Goal: Task Accomplishment & Management: Use online tool/utility

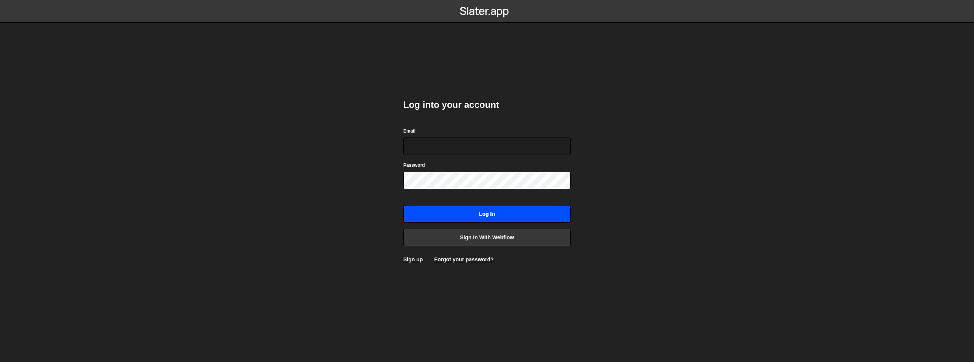
type input "[EMAIL_ADDRESS][DOMAIN_NAME]"
click at [483, 215] on input "Log in" at bounding box center [486, 213] width 167 height 17
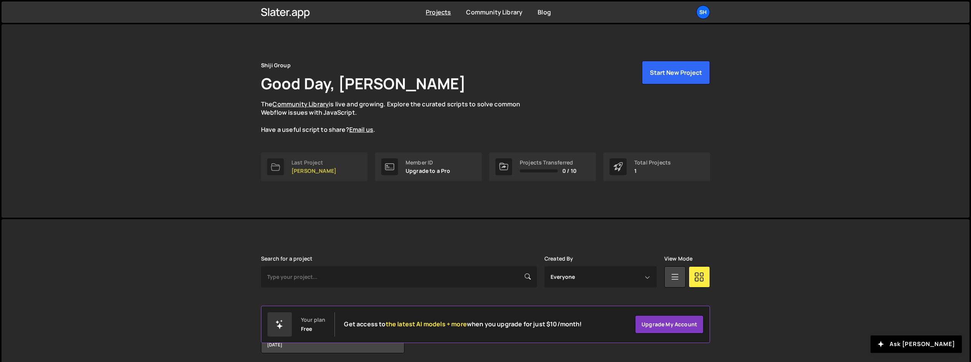
click at [331, 172] on link "Last Project Shiji Relaunch" at bounding box center [314, 167] width 106 height 29
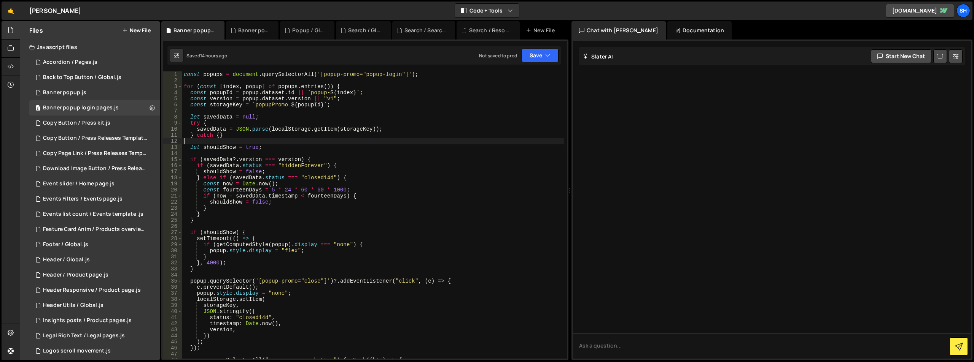
click at [239, 143] on div "const popups = document . querySelectorAll ( '[popup-promo="popup-login"]' ) ; …" at bounding box center [372, 222] width 381 height 300
drag, startPoint x: 278, startPoint y: 191, endPoint x: 346, endPoint y: 189, distance: 67.3
click at [346, 189] on div "const popups = document . querySelectorAll ( '[popup-promo="popup-login"]' ) ; …" at bounding box center [372, 222] width 381 height 300
click at [256, 129] on div "const popups = document . querySelectorAll ( '[popup-promo="popup-login"]' ) ; …" at bounding box center [372, 222] width 381 height 300
click at [216, 303] on div "const popups = document . querySelectorAll ( '[popup-promo="popup-login"]' ) ; …" at bounding box center [372, 222] width 381 height 300
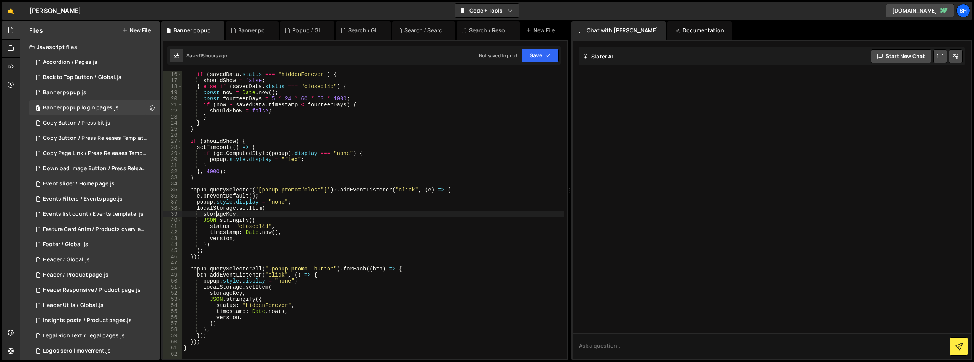
scroll to position [91, 0]
click at [267, 206] on div "if ( savedData . status === "hiddenForever" ) { shouldShow = false ; } else if …" at bounding box center [372, 222] width 381 height 300
type textarea "}"
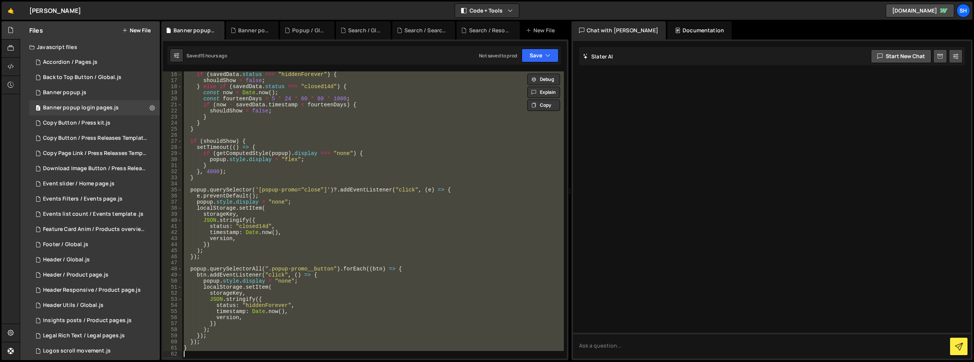
paste textarea
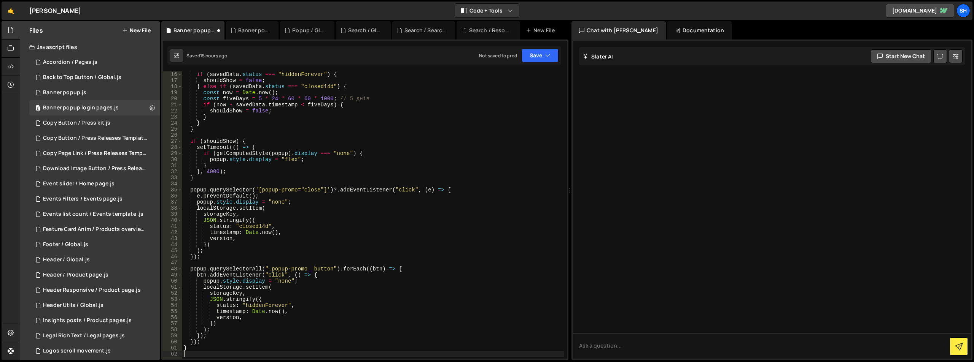
scroll to position [0, 0]
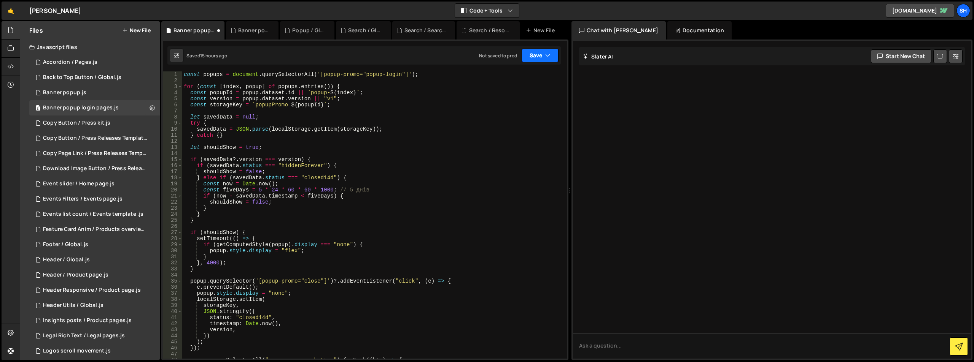
click at [550, 52] on icon "button" at bounding box center [547, 56] width 5 height 8
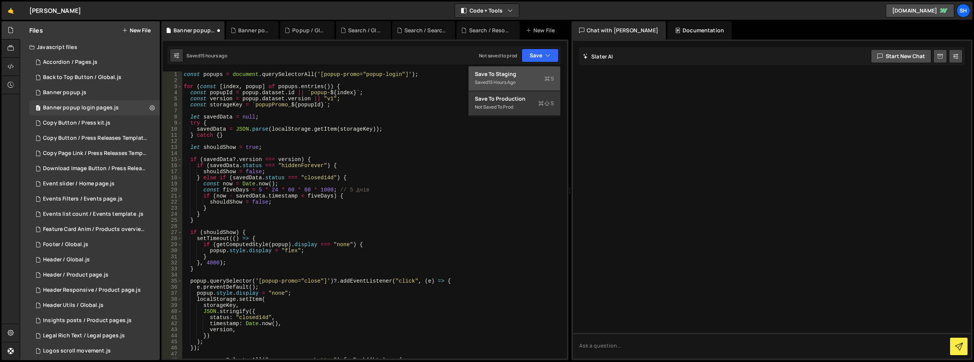
click at [515, 73] on div "Save to Staging S" at bounding box center [514, 74] width 79 height 8
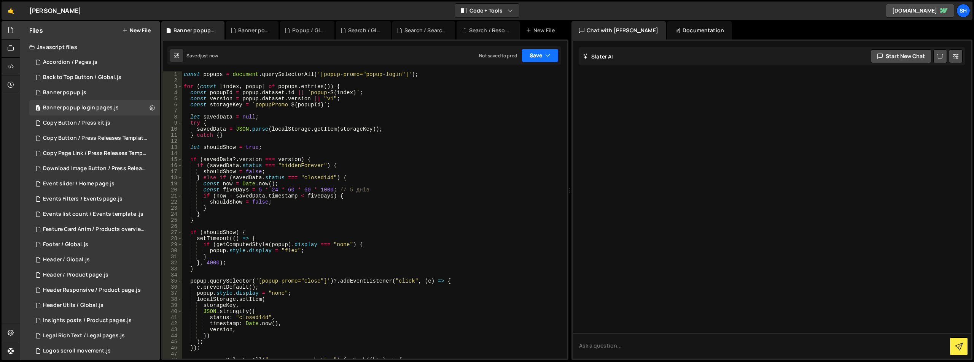
click at [535, 51] on button "Save" at bounding box center [539, 56] width 37 height 14
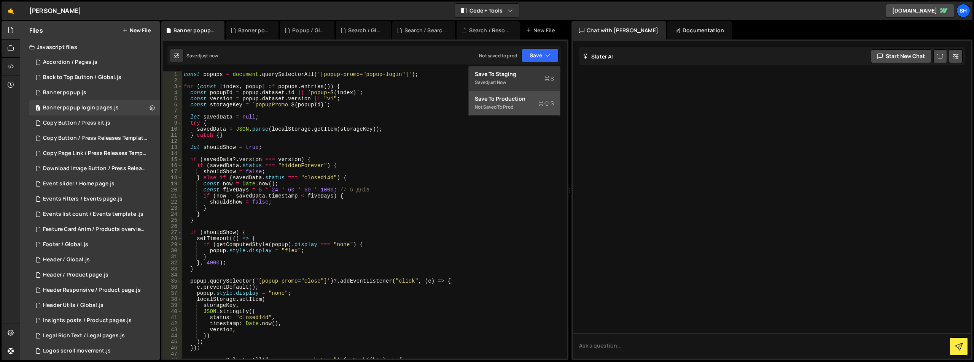
click at [504, 102] on div "Save to Production S" at bounding box center [514, 99] width 79 height 8
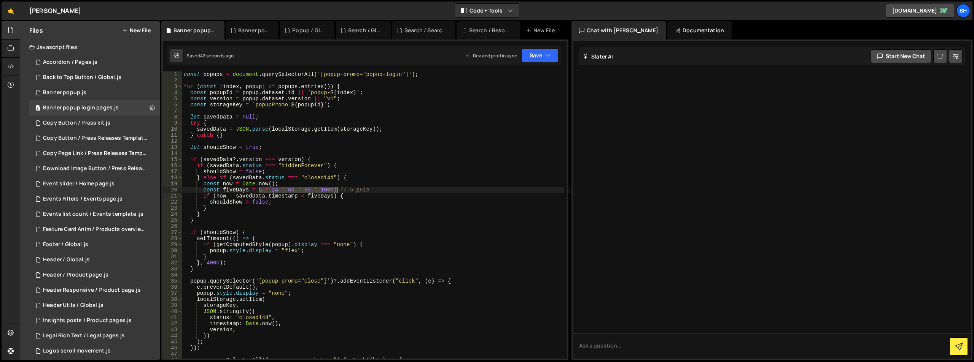
drag, startPoint x: 259, startPoint y: 189, endPoint x: 336, endPoint y: 190, distance: 77.2
click at [336, 190] on div "const popups = document . querySelectorAll ( '[popup-promo="popup-login"]' ) ; …" at bounding box center [372, 222] width 381 height 300
paste textarea "0 * 1000; // 10 секунд"
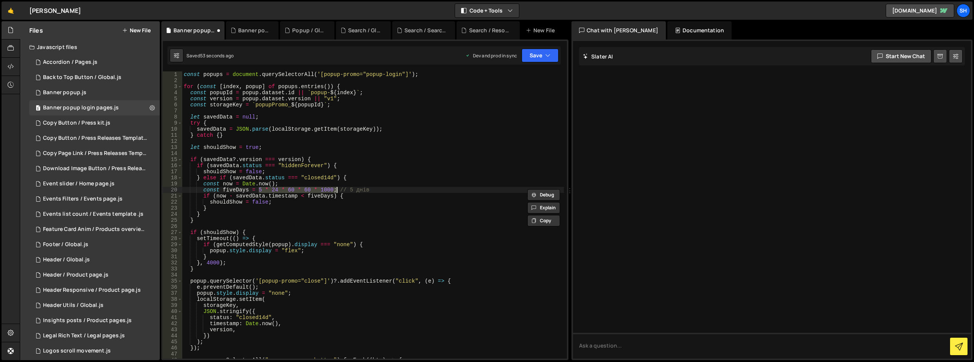
paste textarea "0 * 1000; // 10 секунд"
type textarea "const fiveDays = 0 * 1000; // 10 секунд // 5 днів"
click at [544, 54] on button "Save" at bounding box center [539, 56] width 37 height 14
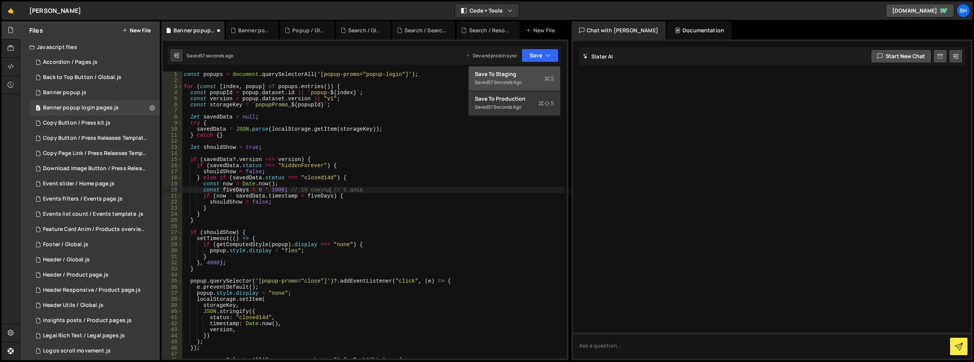
click at [510, 76] on div "Save to Staging S" at bounding box center [514, 74] width 79 height 8
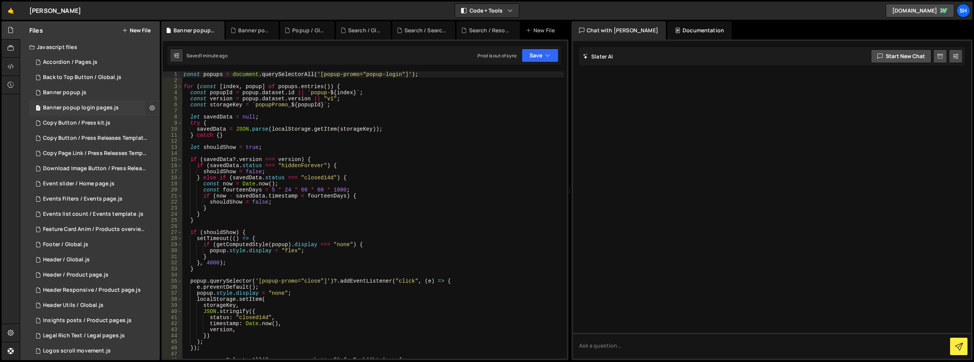
click at [149, 108] on icon at bounding box center [151, 107] width 5 height 7
type input "Banner popup login pages"
radio input "true"
click at [179, 124] on button "Edit File Settings" at bounding box center [198, 123] width 75 height 15
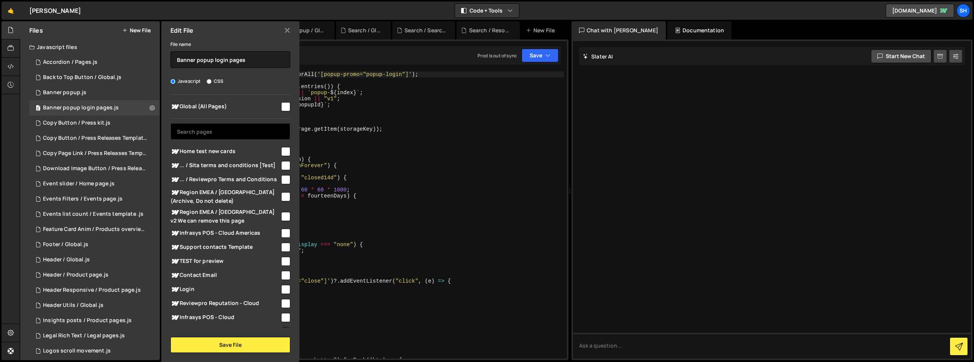
click at [219, 137] on input "text" at bounding box center [230, 131] width 120 height 17
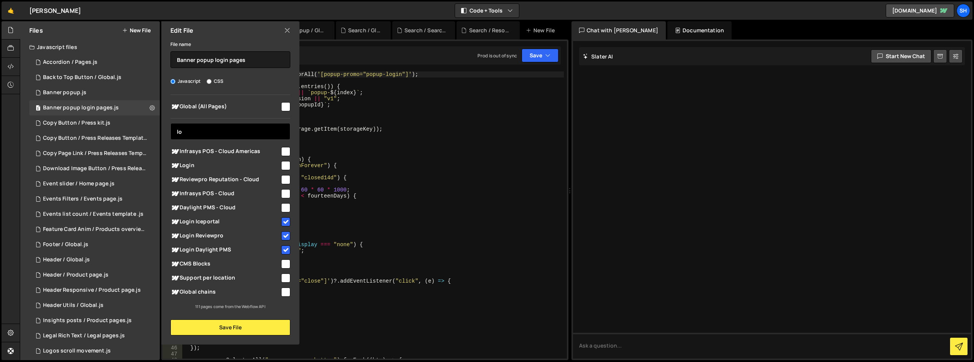
type input "lo"
click at [288, 29] on icon at bounding box center [287, 30] width 6 height 8
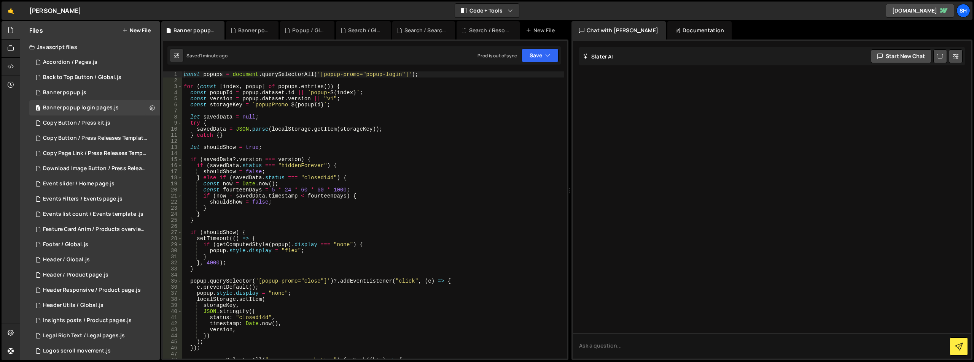
type textarea "}"
click at [294, 221] on div "const popups = document . querySelectorAll ( '[popup-promo="popup-login"]' ) ; …" at bounding box center [372, 222] width 381 height 300
click at [64, 92] on div "Banner popup.js" at bounding box center [64, 92] width 43 height 7
click at [309, 204] on div "const popups = document . querySelectorAll ( '[popup-promo="popup-promo"]' ) ; …" at bounding box center [373, 222] width 382 height 300
type textarea "}"
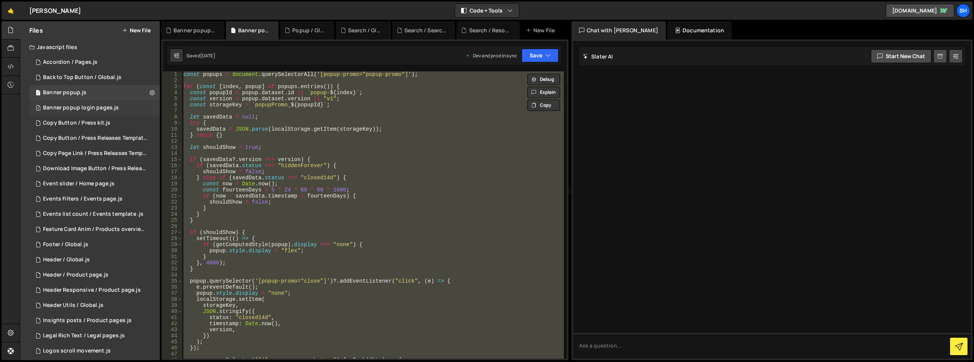
click at [72, 109] on div "Banner popup login pages.js" at bounding box center [81, 108] width 76 height 7
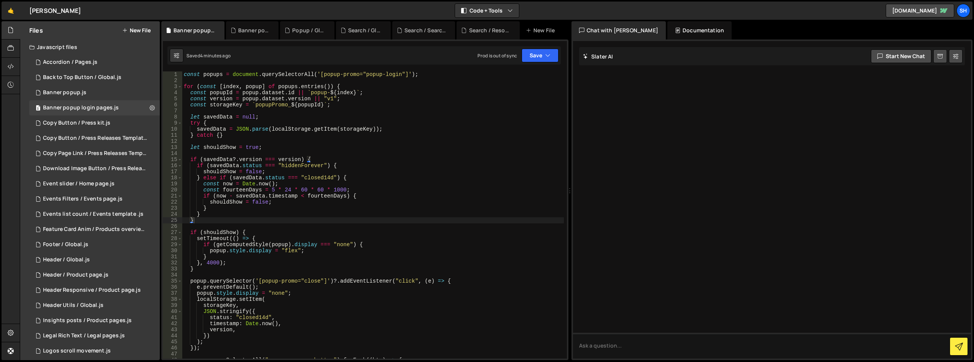
click at [271, 132] on div "const popups = document . querySelectorAll ( '[popup-promo="popup-login"]' ) ; …" at bounding box center [372, 222] width 381 height 300
type textarea "}"
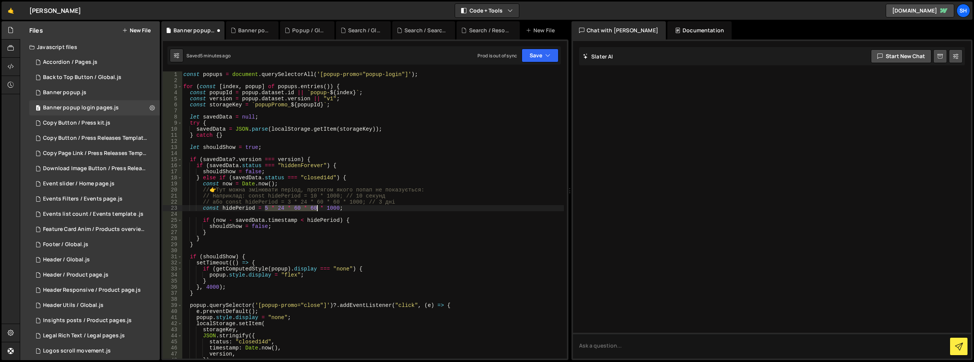
drag, startPoint x: 265, startPoint y: 208, endPoint x: 316, endPoint y: 208, distance: 50.6
click at [316, 208] on div "const popups = document . querySelectorAll ( '[popup-promo="popup-login"]' ) ; …" at bounding box center [373, 222] width 382 height 300
click at [289, 202] on div "const popups = document . querySelectorAll ( '[popup-promo="popup-login"]' ) ; …" at bounding box center [373, 222] width 382 height 300
click at [545, 55] on button "Save" at bounding box center [539, 56] width 37 height 14
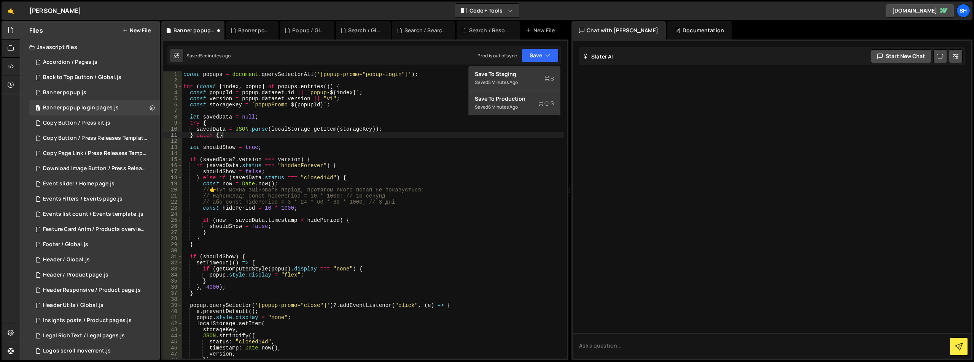
click at [344, 135] on div "const popups = document . querySelectorAll ( '[popup-promo="popup-login"]' ) ; …" at bounding box center [373, 222] width 382 height 300
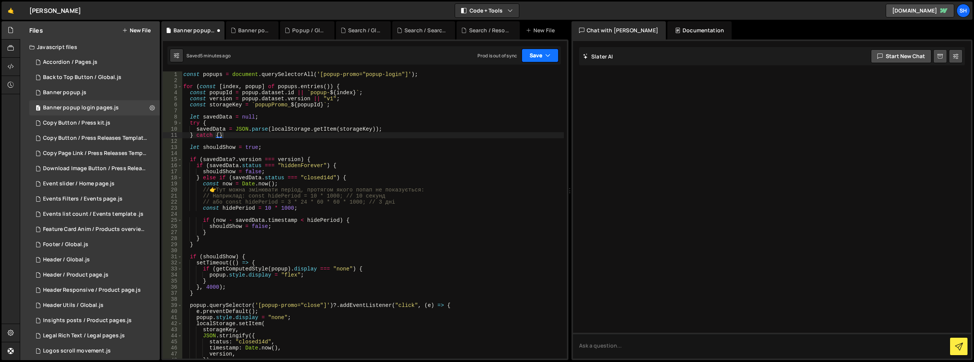
click at [533, 56] on button "Save" at bounding box center [539, 56] width 37 height 14
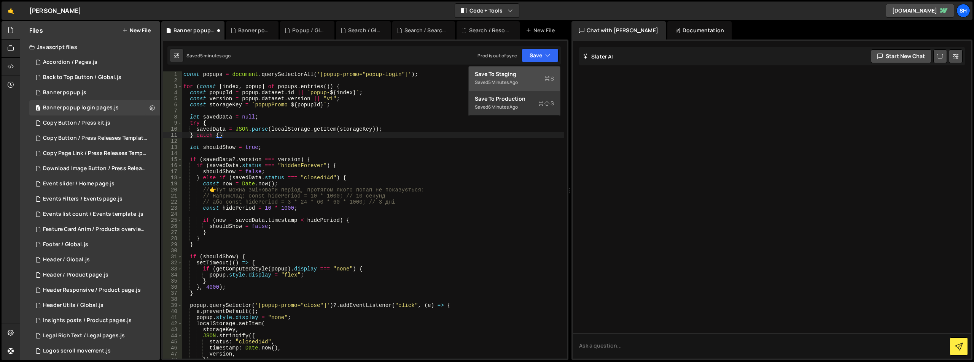
click at [516, 78] on div "Saved 5 minutes ago" at bounding box center [514, 82] width 79 height 9
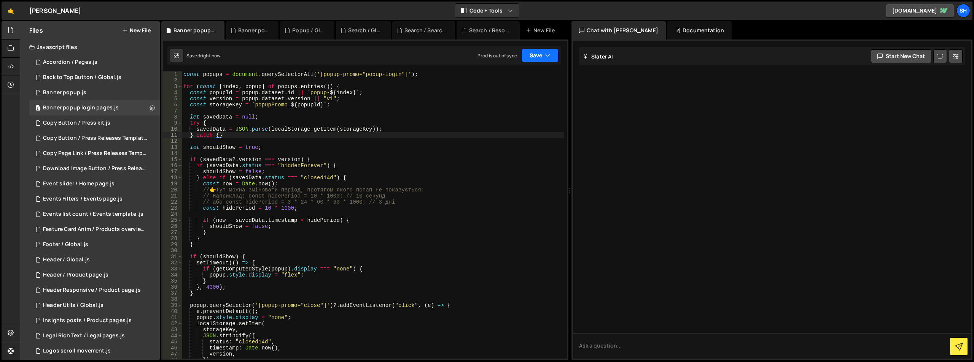
click at [538, 57] on button "Save" at bounding box center [539, 56] width 37 height 14
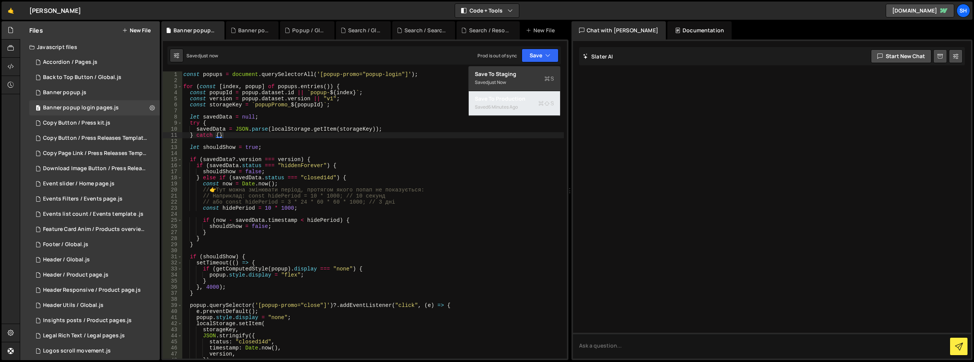
click at [506, 98] on div "Save to Production S" at bounding box center [514, 99] width 79 height 8
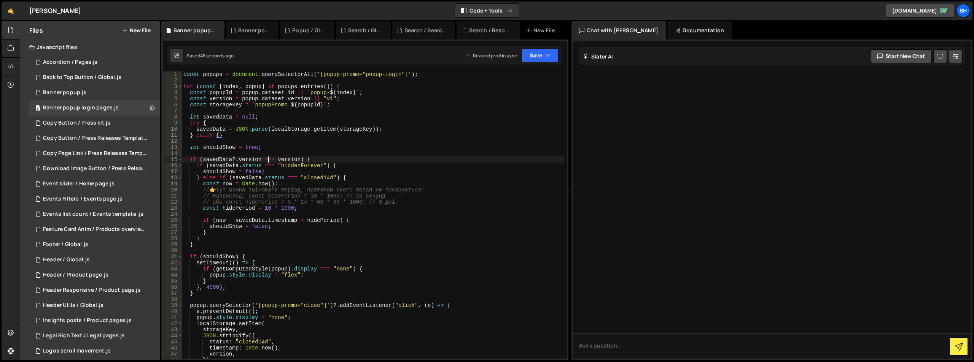
type textarea "if (savedData?.version === version) {"
click at [269, 161] on div "const popups = document . querySelectorAll ( '[popup-promo="popup-login"]' ) ; …" at bounding box center [373, 222] width 382 height 300
click at [151, 108] on icon at bounding box center [151, 107] width 5 height 7
type input "Banner popup login pages"
radio input "true"
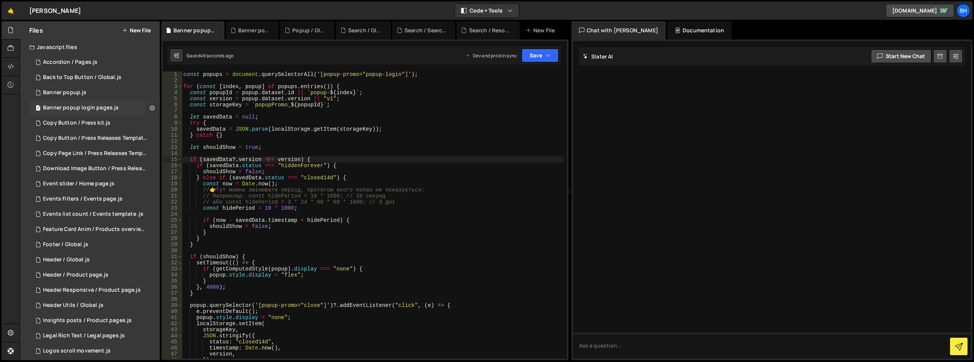
checkbox input "true"
click at [175, 122] on button "Edit File Settings" at bounding box center [198, 123] width 75 height 15
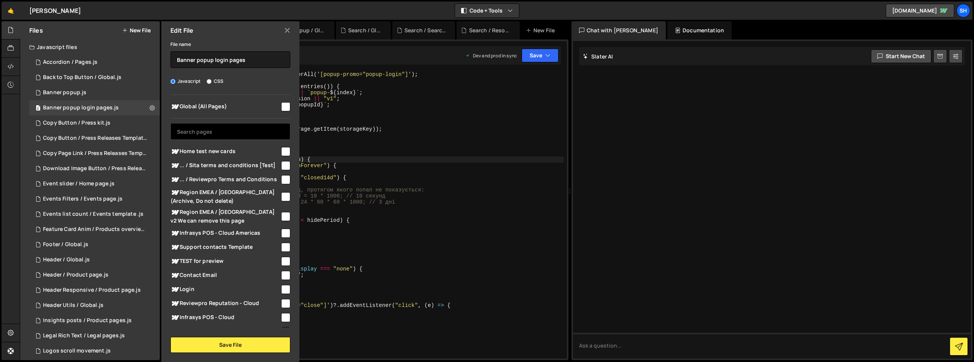
click at [242, 127] on input "text" at bounding box center [230, 131] width 120 height 17
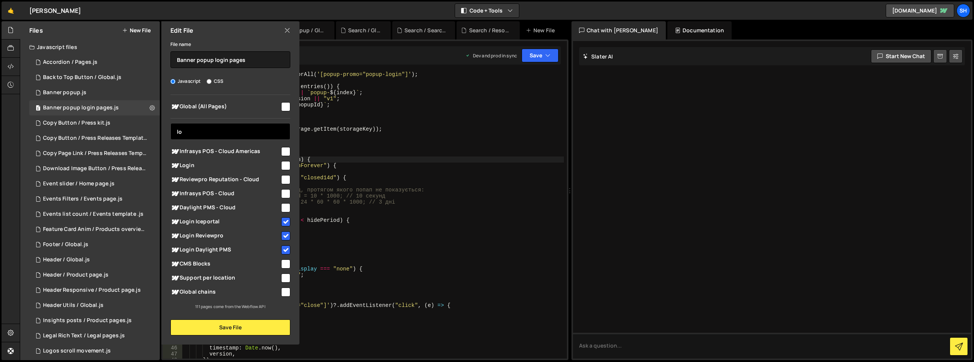
type input "lo"
click at [288, 222] on input "checkbox" at bounding box center [285, 222] width 9 height 9
click at [285, 222] on input "checkbox" at bounding box center [285, 222] width 9 height 9
checkbox input "true"
click at [286, 235] on input "checkbox" at bounding box center [285, 236] width 9 height 9
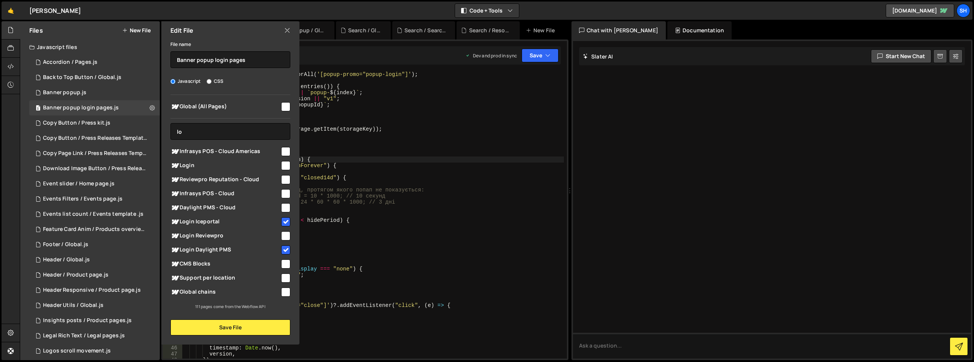
click at [286, 235] on input "checkbox" at bounding box center [285, 236] width 9 height 9
checkbox input "true"
click at [286, 248] on input "checkbox" at bounding box center [285, 250] width 9 height 9
click at [284, 251] on input "checkbox" at bounding box center [285, 250] width 9 height 9
checkbox input "true"
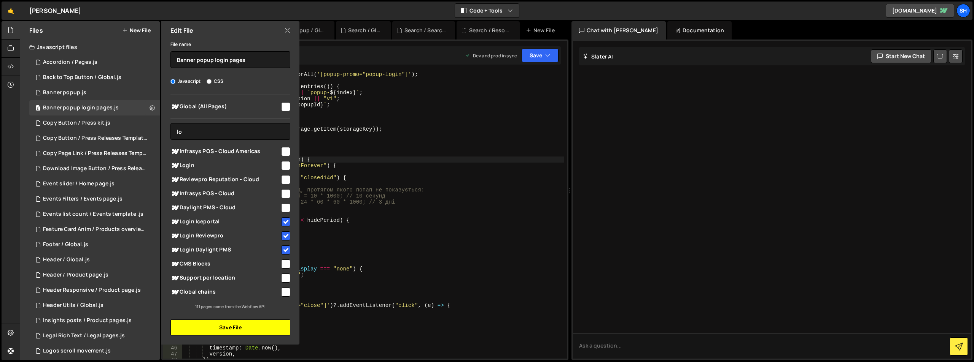
click at [234, 327] on button "Save File" at bounding box center [230, 328] width 120 height 16
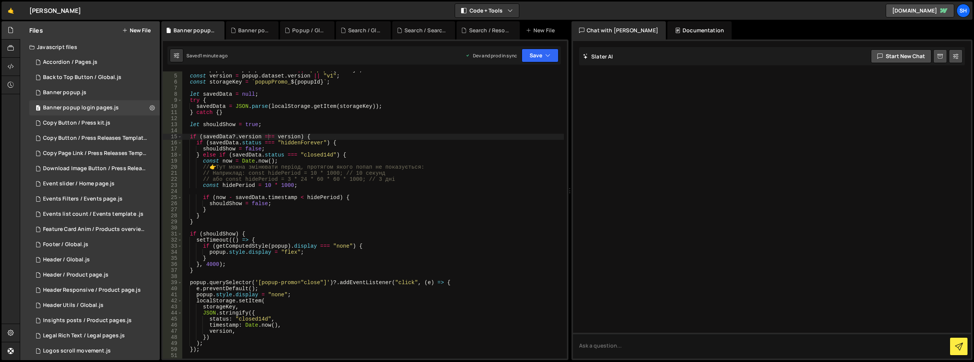
scroll to position [0, 0]
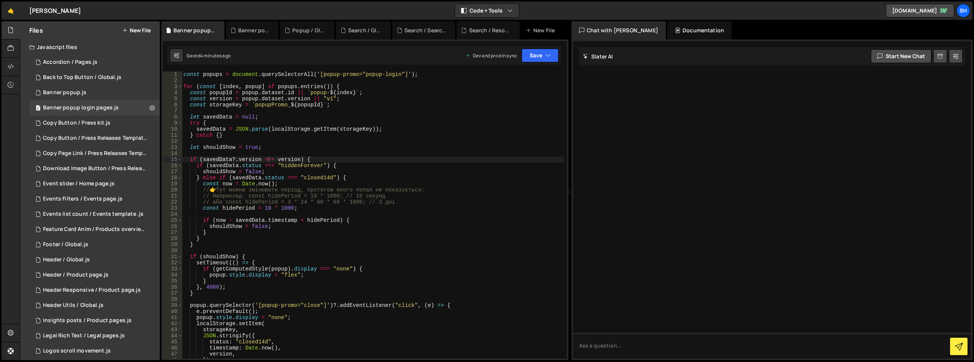
click at [256, 191] on div "const popups = document . querySelectorAll ( '[popup-promo="popup-login"]' ) ; …" at bounding box center [373, 222] width 382 height 300
drag, startPoint x: 265, startPoint y: 210, endPoint x: 272, endPoint y: 210, distance: 6.8
click at [272, 210] on div "const popups = document . querySelectorAll ( '[popup-promo="popup-login"]' ) ; …" at bounding box center [373, 222] width 382 height 300
type textarea "const hidePeriod = 20 * 1000;"
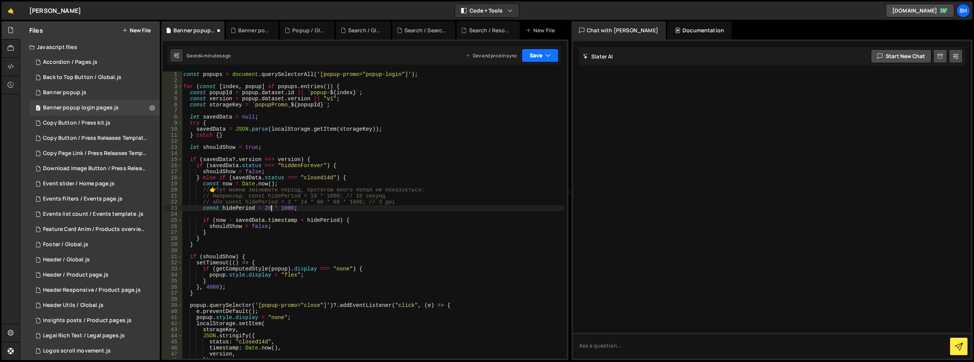
click at [544, 59] on button "Save" at bounding box center [539, 56] width 37 height 14
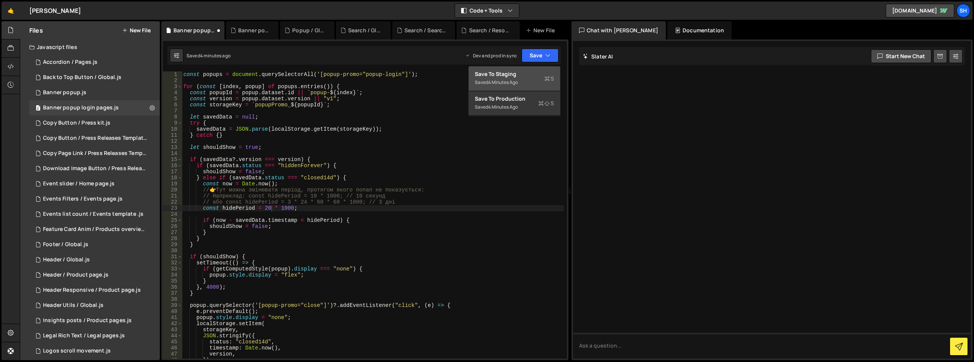
click at [507, 77] on div "Save to Staging S" at bounding box center [514, 74] width 79 height 8
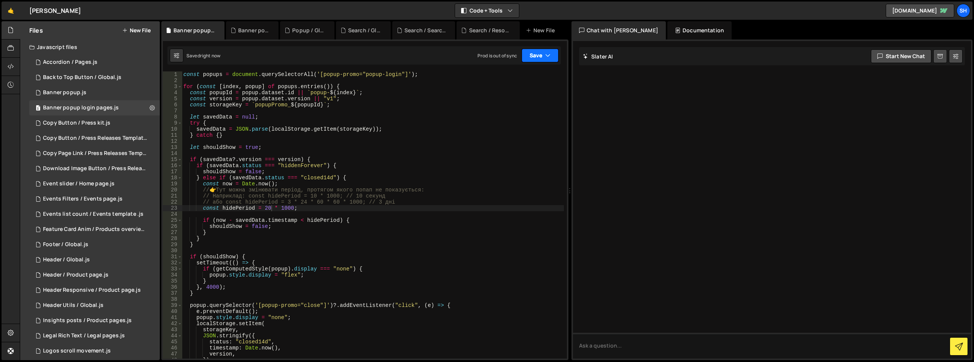
click at [537, 58] on button "Save" at bounding box center [539, 56] width 37 height 14
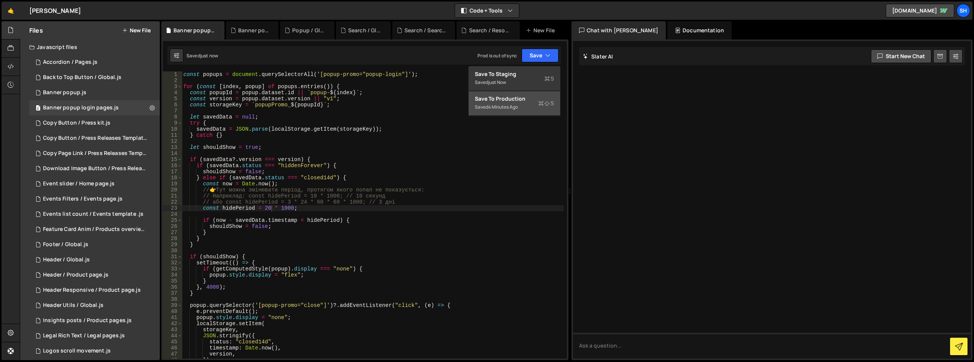
click at [503, 98] on div "Save to Production S" at bounding box center [514, 99] width 79 height 8
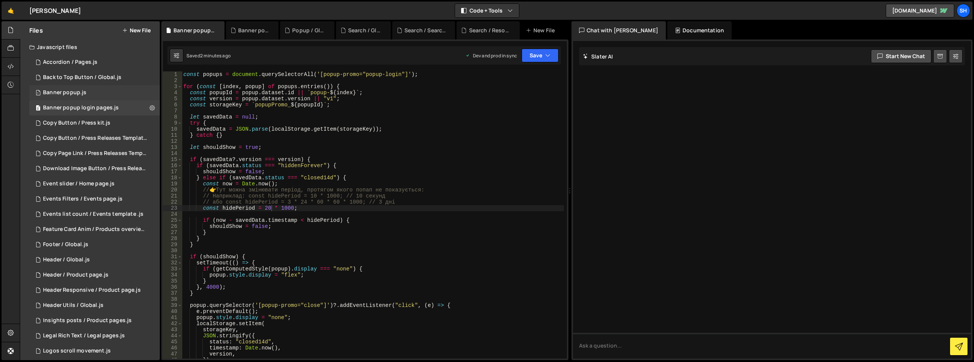
click at [69, 91] on div "Banner popup.js" at bounding box center [64, 92] width 43 height 7
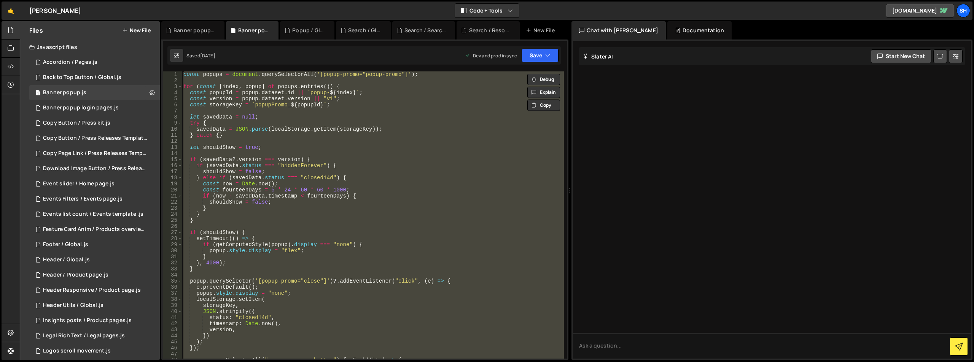
click at [309, 167] on div "const popups = document . querySelectorAll ( '[popup-promo="popup-promo"]' ) ; …" at bounding box center [373, 216] width 382 height 288
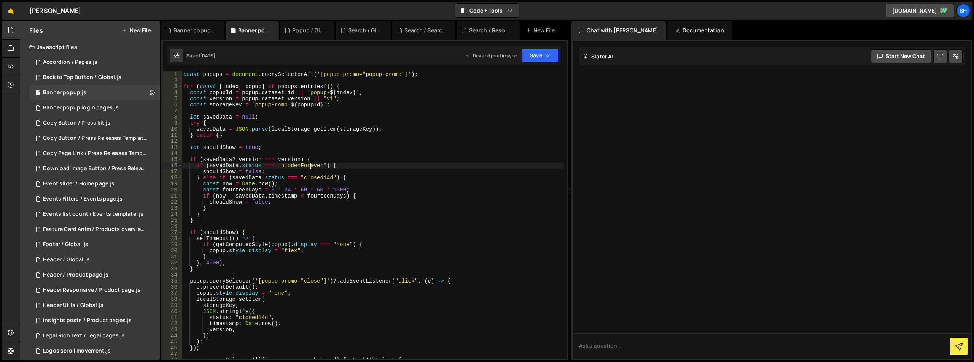
click at [384, 70] on div "XXXXXXXXXXXXXXXXXXXXXXXXXXXXXXXXXXXXXXXXXXXXXXXXXXXXXXXXXXXXXXXXXXXXXXXXXXXXXXX…" at bounding box center [364, 200] width 407 height 321
type textarea "const popups = document.querySelectorAll('[popup-promo="popup-promo"]');"
drag, startPoint x: 367, startPoint y: 75, endPoint x: 400, endPoint y: 76, distance: 33.1
click at [400, 74] on div "const popups = document . querySelectorAll ( '[popup-promo="popup-promo"]' ) ; …" at bounding box center [373, 222] width 382 height 300
click at [73, 109] on div "Banner popup login pages.js" at bounding box center [81, 108] width 76 height 7
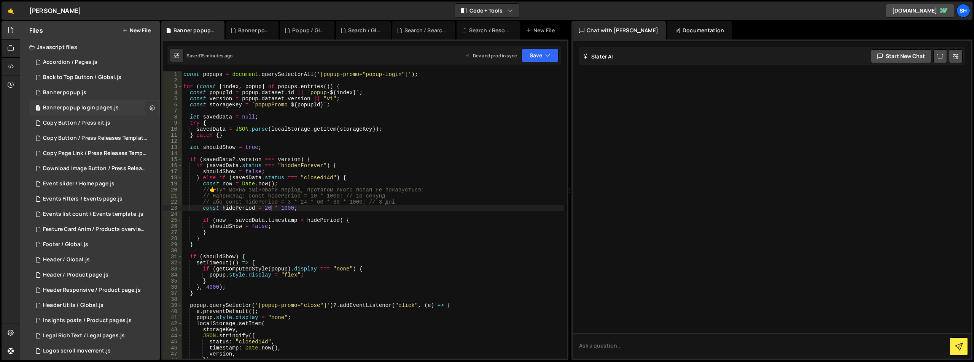
click at [149, 106] on icon at bounding box center [151, 107] width 5 height 7
click at [383, 146] on div "const popups = document . querySelectorAll ( '[popup-promo="popup-login"]' ) ; …" at bounding box center [373, 222] width 382 height 300
click at [280, 129] on div "const popups = document . querySelectorAll ( '[popup-promo="popup-login"]' ) ; …" at bounding box center [373, 222] width 382 height 300
type textarea "}"
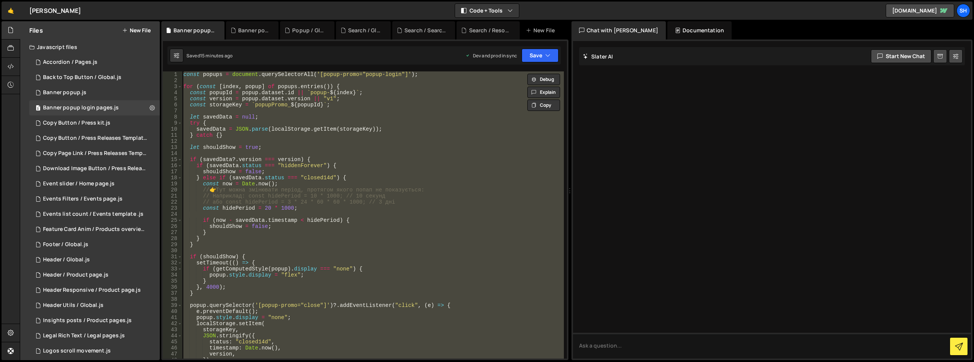
scroll to position [0, 0]
click at [145, 107] on button at bounding box center [152, 108] width 14 height 14
click at [190, 124] on button "Edit File Settings" at bounding box center [198, 123] width 75 height 15
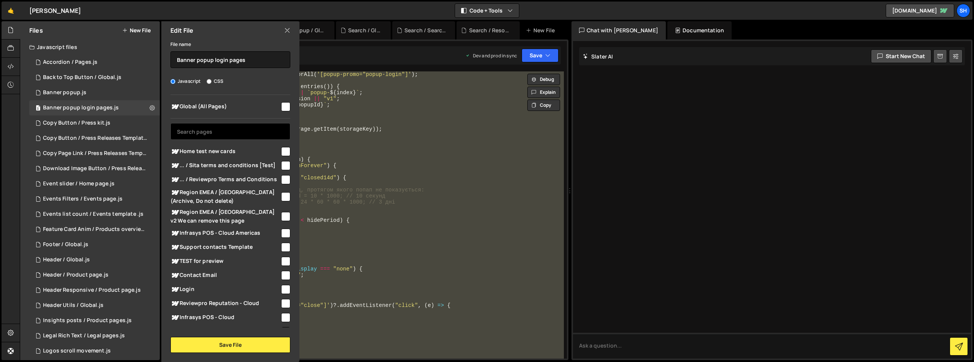
click at [269, 134] on input "text" at bounding box center [230, 131] width 120 height 17
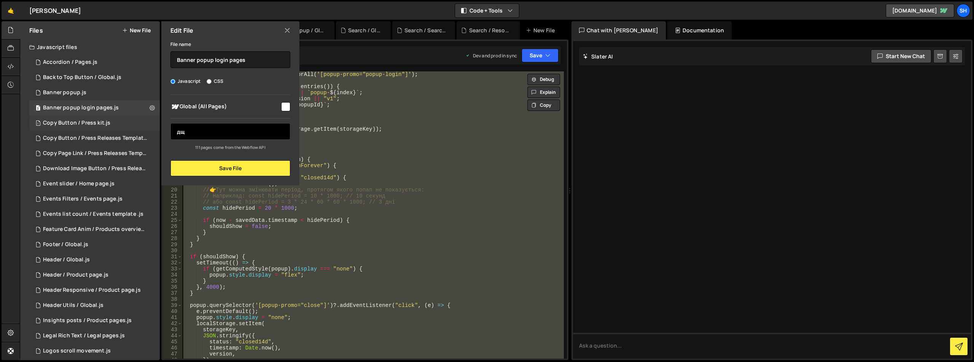
drag, startPoint x: 207, startPoint y: 133, endPoint x: 154, endPoint y: 128, distance: 52.3
click at [154, 128] on div "Files New File Javascript files 26 Accordion / Pages.js 0 1 Back to Top Button …" at bounding box center [90, 190] width 140 height 339
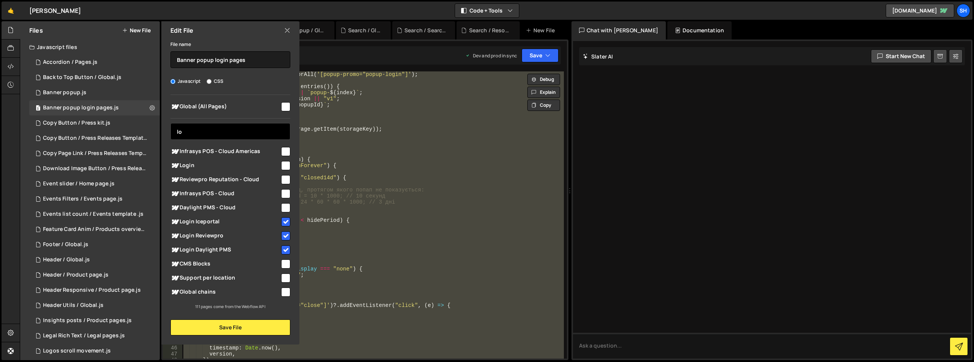
type input "lo"
click at [285, 221] on input "checkbox" at bounding box center [285, 222] width 9 height 9
checkbox input "false"
click at [284, 233] on input "checkbox" at bounding box center [285, 236] width 9 height 9
checkbox input "false"
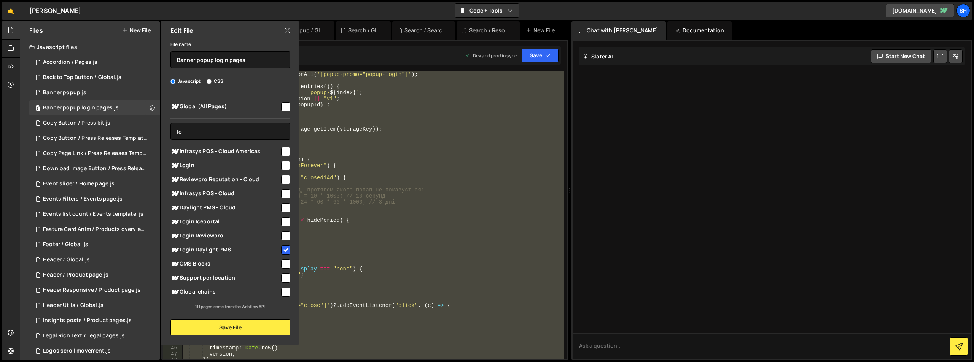
click at [286, 249] on input "checkbox" at bounding box center [285, 250] width 9 height 9
checkbox input "false"
click at [254, 325] on button "Save File" at bounding box center [230, 328] width 120 height 16
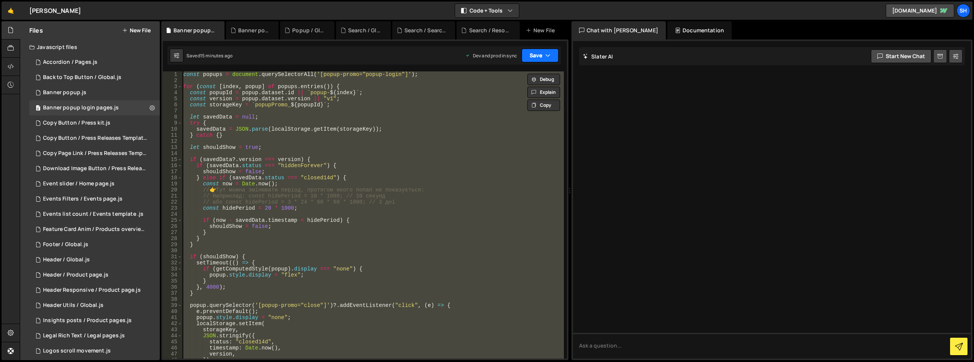
click at [540, 52] on button "Save" at bounding box center [539, 56] width 37 height 14
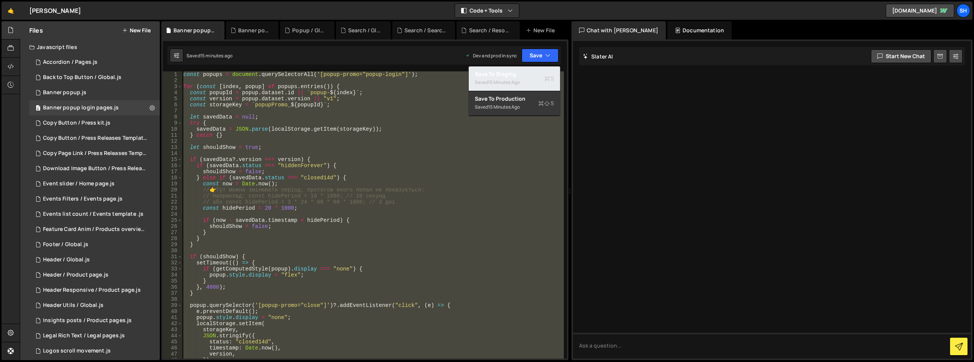
click at [517, 75] on div "Save to Staging S" at bounding box center [514, 74] width 79 height 8
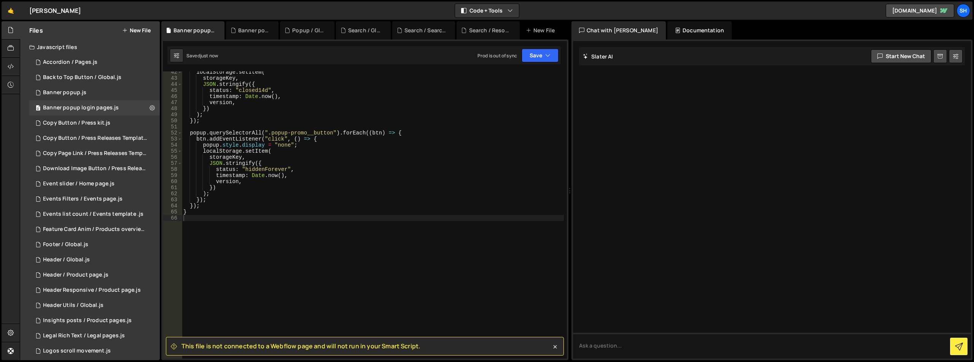
scroll to position [183, 0]
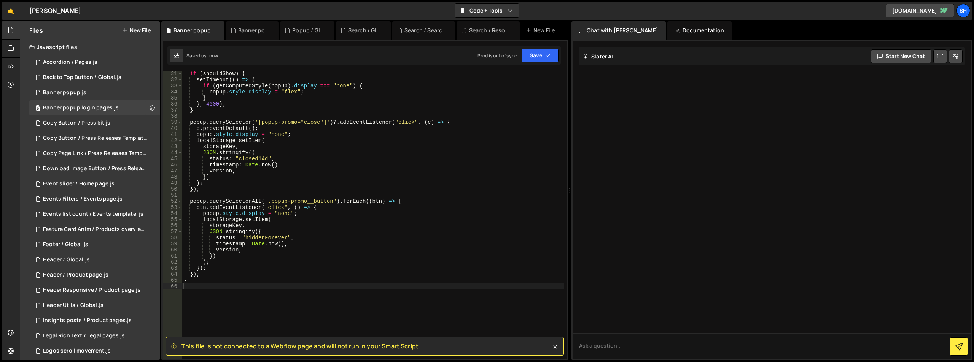
click at [283, 187] on div "if ( shouldShow ) { setTimeout (( ) => { if ( getComputedStyle ( popup ) . disp…" at bounding box center [373, 221] width 382 height 300
type textarea "}"
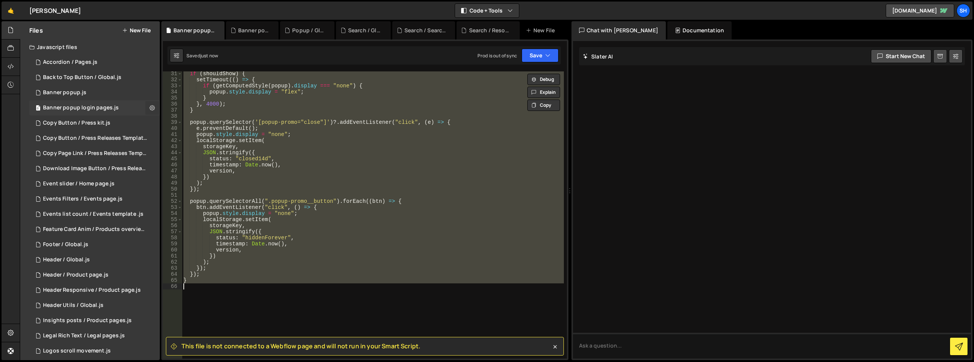
click at [149, 108] on icon at bounding box center [151, 107] width 5 height 7
click at [191, 152] on button "Delete File" at bounding box center [198, 154] width 75 height 15
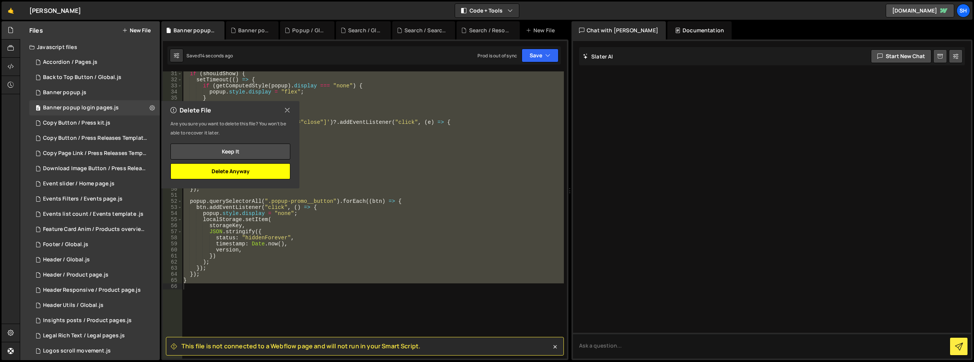
click at [238, 174] on button "Delete Anyway" at bounding box center [230, 172] width 120 height 16
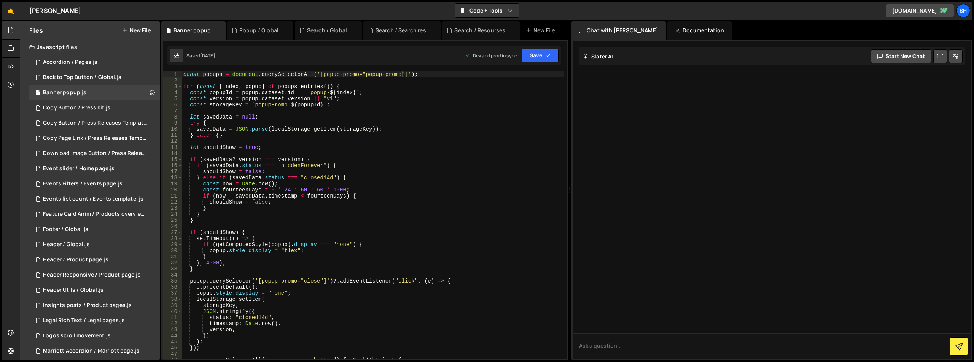
click at [229, 108] on div "const popups = document . querySelectorAll ( '[popup-promo="popup-promo"]' ) ; …" at bounding box center [373, 222] width 382 height 300
click at [271, 155] on div "const popups = document . querySelectorAll ( '[popup-promo="popup-promo"]' ) ; …" at bounding box center [373, 222] width 382 height 300
click at [274, 143] on div "const popups = document . querySelectorAll ( '[popup-promo="popup-promo"]' ) ; …" at bounding box center [373, 222] width 382 height 300
type textarea "}"
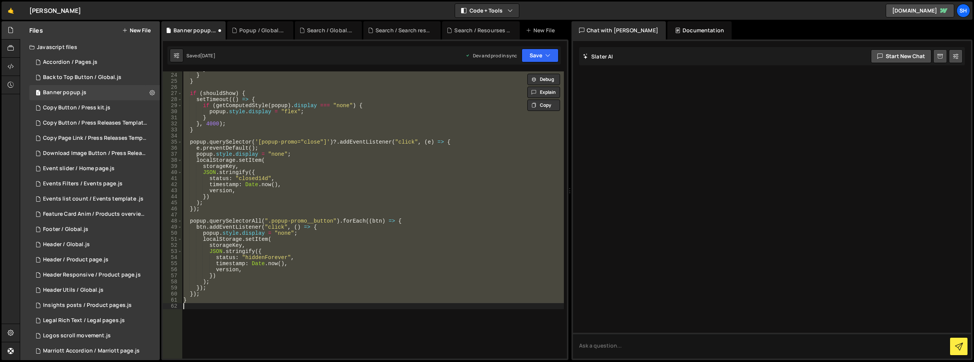
scroll to position [0, 0]
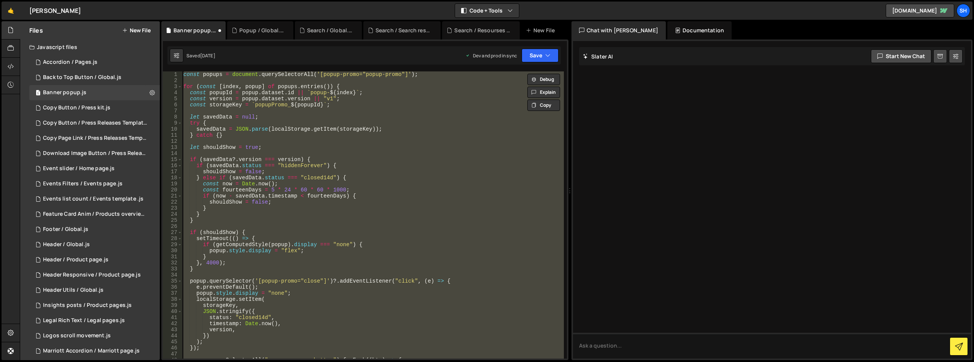
click at [302, 174] on div "const popups = document . querySelectorAll ( '[popup-promo="popup-promo"]' ) ; …" at bounding box center [373, 216] width 382 height 288
type textarea "shouldShow = false;"
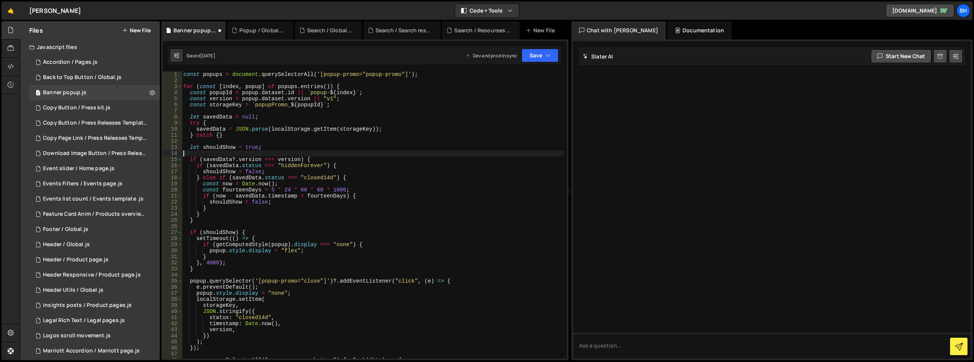
click at [290, 151] on div "const popups = document . querySelectorAll ( '[popup-promo="popup-promo"]' ) ; …" at bounding box center [373, 222] width 382 height 300
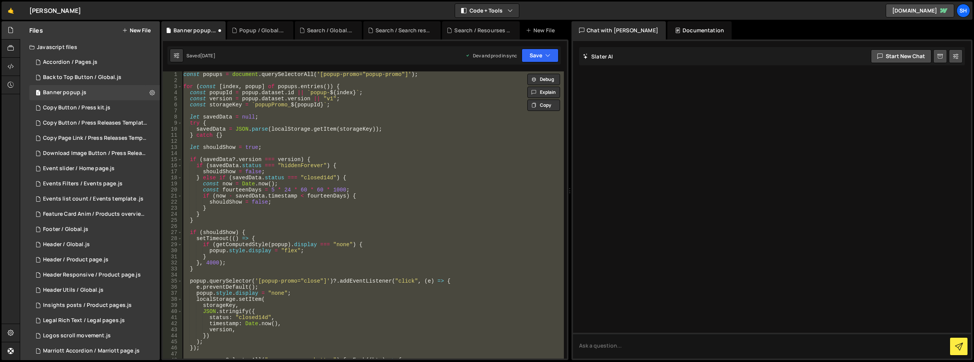
click at [198, 106] on div "const popups = document . querySelectorAll ( '[popup-promo="popup-promo"]' ) ; …" at bounding box center [373, 216] width 382 height 288
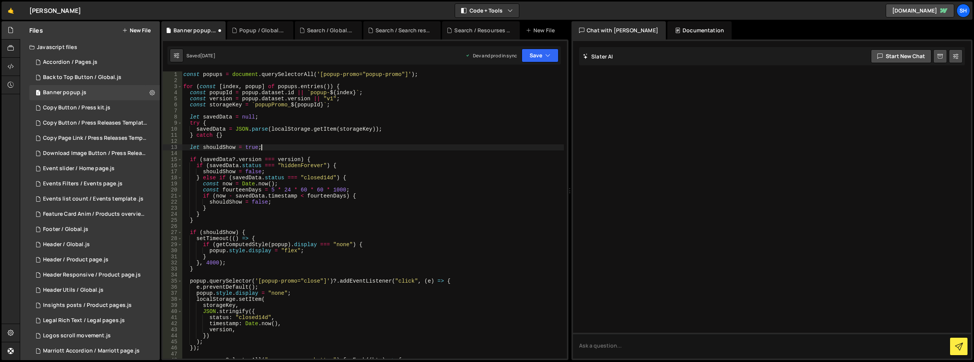
click at [282, 149] on div "const popups = document . querySelectorAll ( '[popup-promo="popup-promo"]' ) ; …" at bounding box center [373, 222] width 382 height 300
type textarea "}"
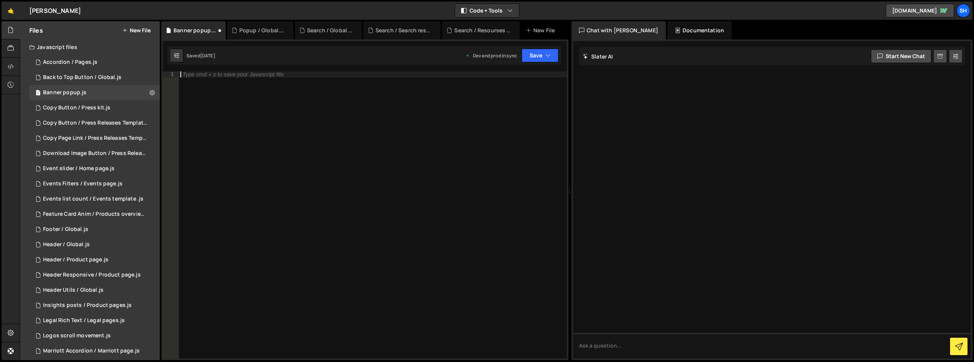
paste textarea "</script>"
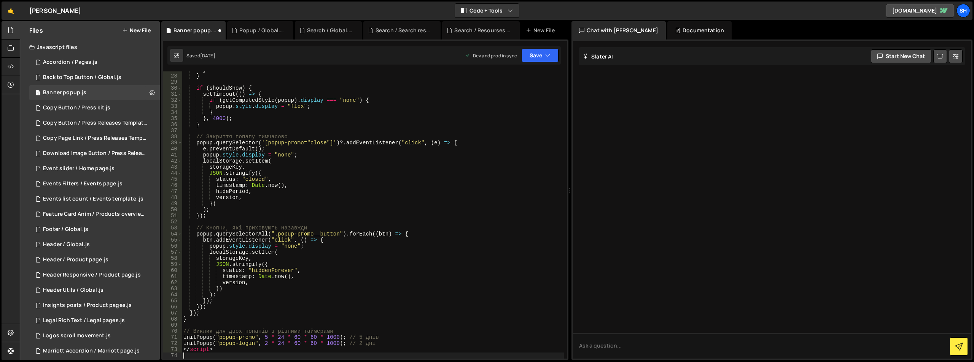
scroll to position [254, 0]
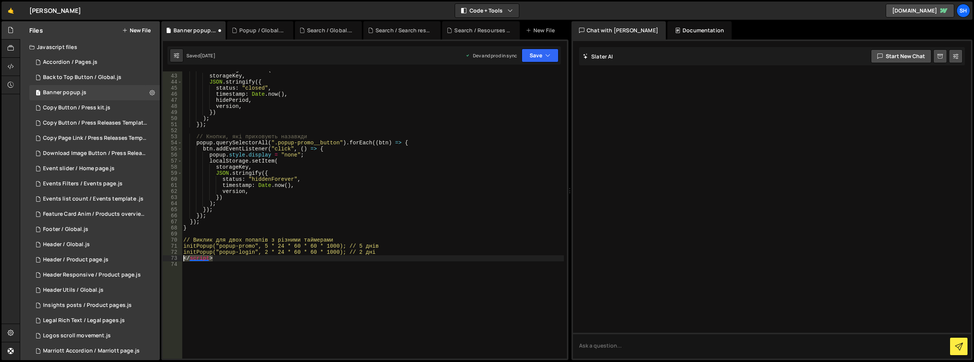
drag, startPoint x: 203, startPoint y: 261, endPoint x: 182, endPoint y: 260, distance: 20.9
click at [182, 260] on div "localStorage . setItem ( storageKey , JSON . stringify ({ status : "closed" , t…" at bounding box center [373, 217] width 382 height 300
type textarea "</script>"
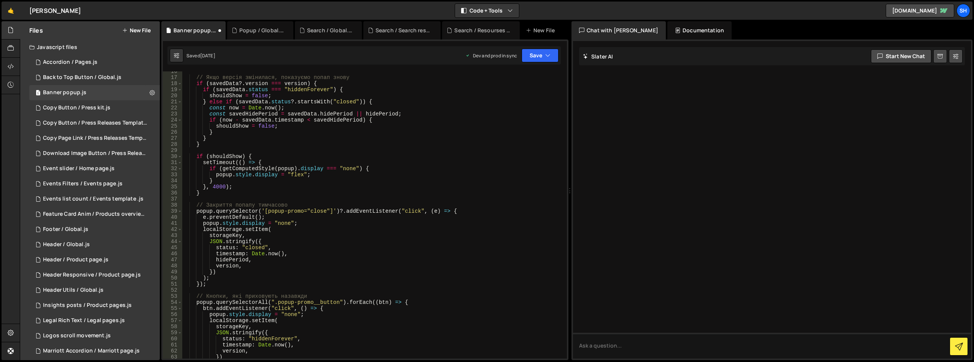
scroll to position [0, 0]
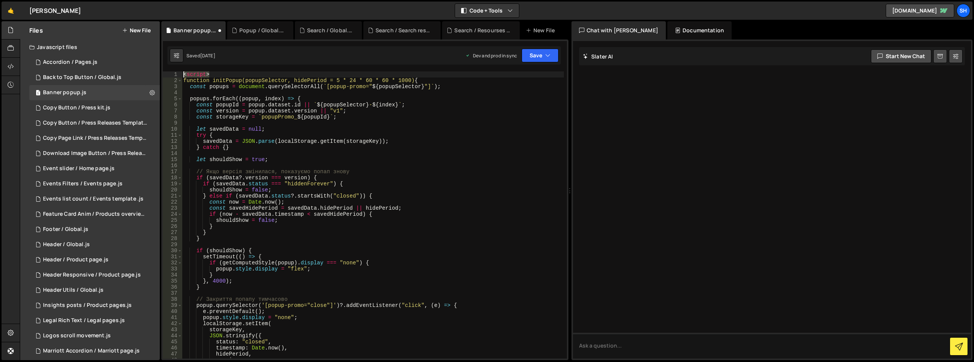
drag, startPoint x: 213, startPoint y: 74, endPoint x: 185, endPoint y: 75, distance: 27.8
click at [185, 75] on div "< script > function initPopup(popupSelector, hidePeriod = 5 * 24 * 60 * 60 * 10…" at bounding box center [373, 222] width 382 height 300
type textarea "<script>"
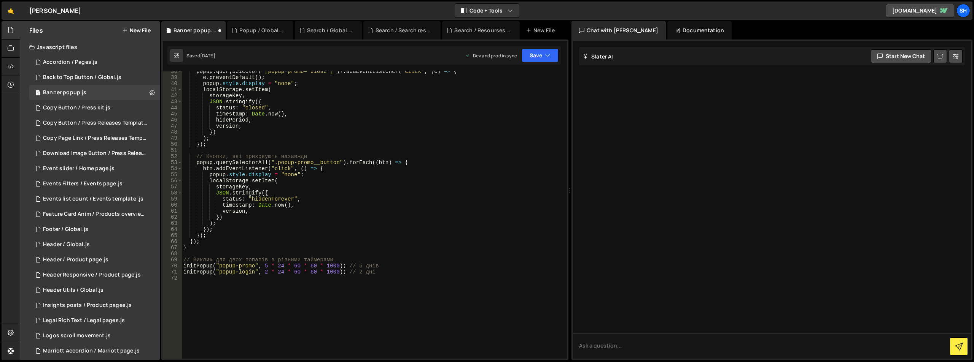
scroll to position [251, 0]
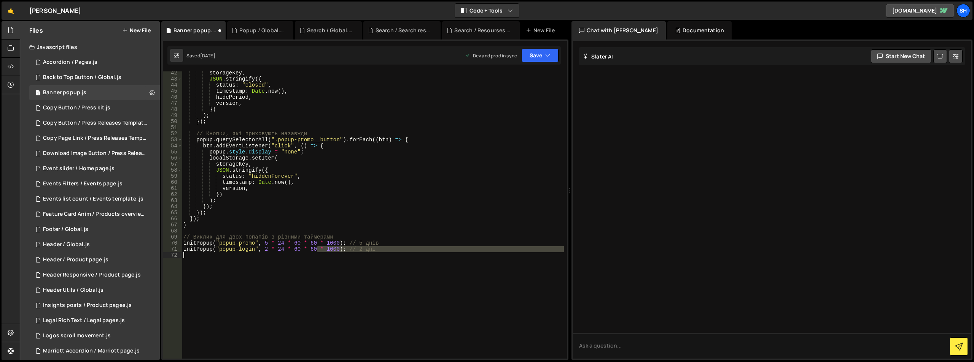
drag, startPoint x: 316, startPoint y: 250, endPoint x: 264, endPoint y: 253, distance: 52.2
click at [264, 253] on div "storageKey , JSON . stringify ({ status : "closed" , timestamp : Date . now ( )…" at bounding box center [373, 220] width 382 height 300
drag, startPoint x: 267, startPoint y: 250, endPoint x: 316, endPoint y: 250, distance: 49.1
click at [316, 250] on div "storageKey , JSON . stringify ({ status : "closed" , timestamp : Date . now ( )…" at bounding box center [373, 220] width 382 height 300
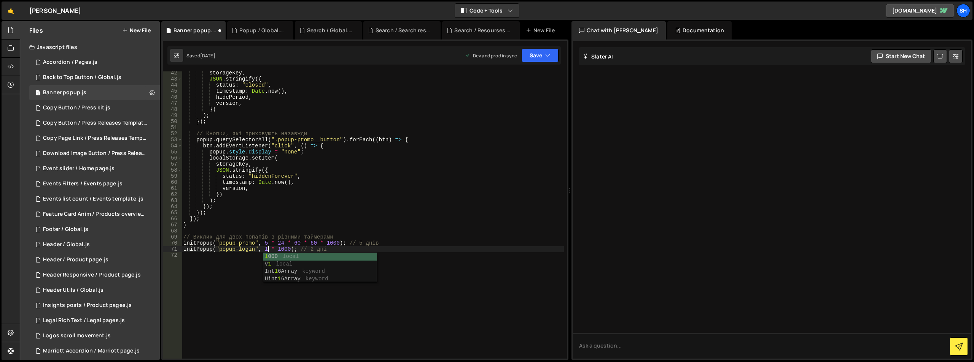
scroll to position [0, 6]
click at [318, 250] on div "storageKey , JSON . stringify ({ status : "closed" , timestamp : Date . now ( )…" at bounding box center [373, 220] width 382 height 300
drag, startPoint x: 313, startPoint y: 249, endPoint x: 330, endPoint y: 250, distance: 17.1
click at [330, 250] on div "storageKey , JSON . stringify ({ status : "closed" , timestamp : Date . now ( )…" at bounding box center [373, 220] width 382 height 300
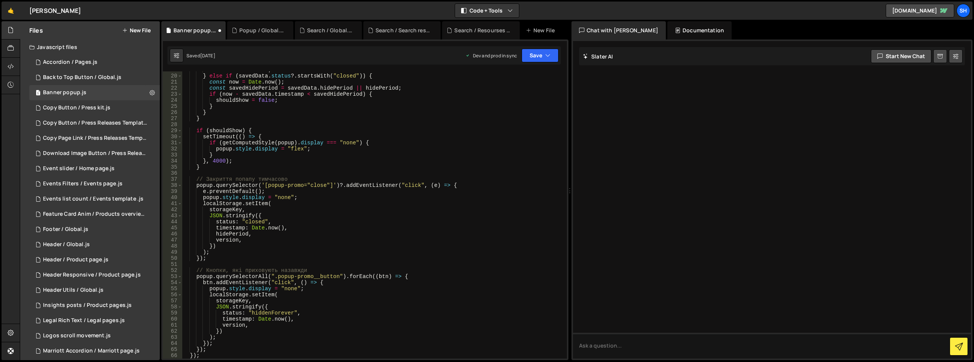
scroll to position [0, 0]
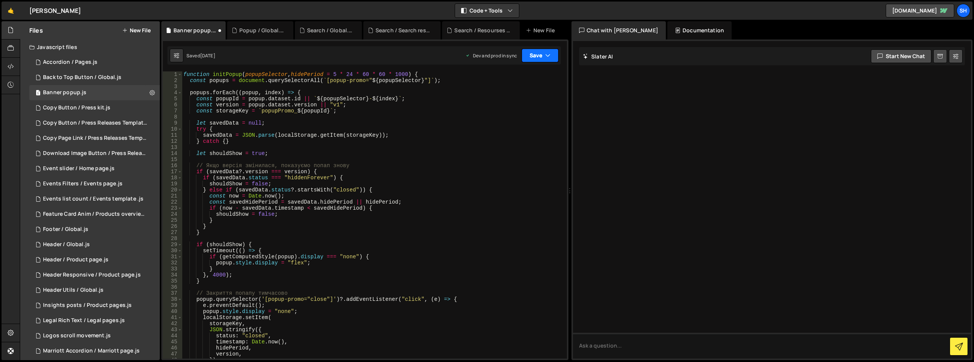
click at [547, 57] on icon "button" at bounding box center [547, 56] width 5 height 8
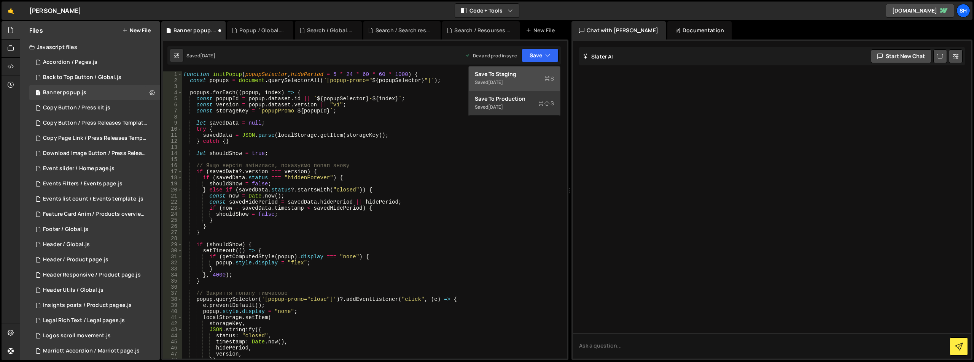
click at [503, 76] on div "Save to Staging S" at bounding box center [514, 74] width 79 height 8
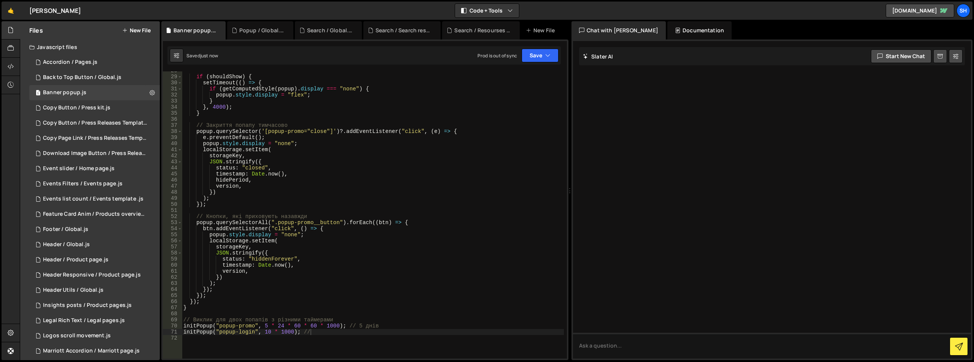
scroll to position [168, 0]
drag, startPoint x: 264, startPoint y: 326, endPoint x: 316, endPoint y: 326, distance: 52.5
click at [316, 326] on div "if ( shouldShow ) { setTimeout (( ) => { if ( getComputedStyle ( popup ) . disp…" at bounding box center [373, 218] width 382 height 300
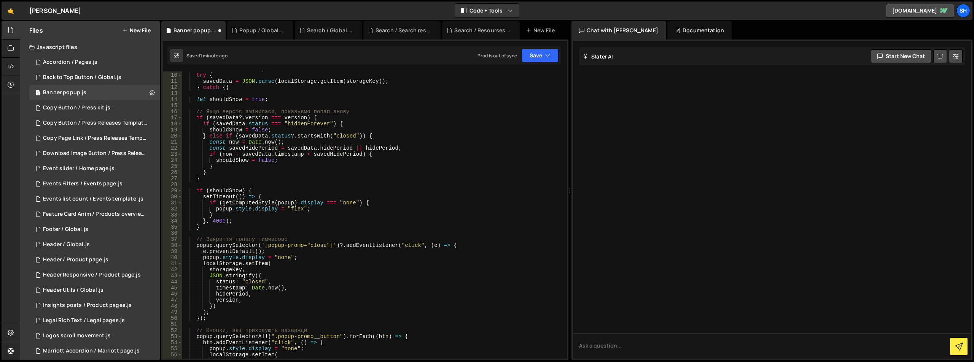
scroll to position [0, 0]
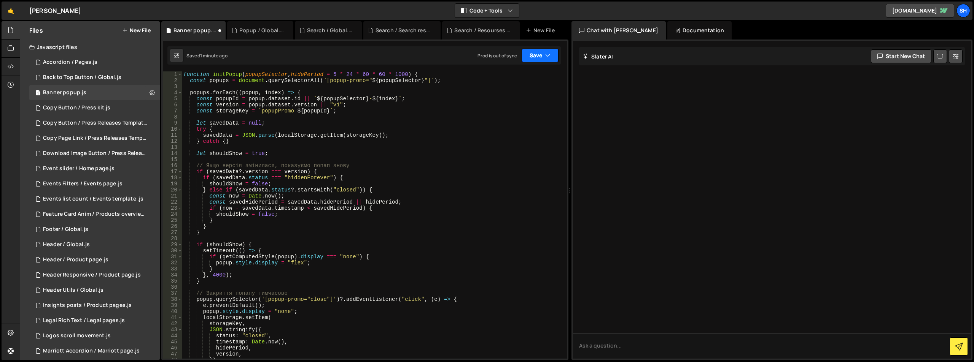
type textarea "initPopup("popup-promo", 20 * 1000); // 5 днів"
click at [542, 57] on button "Save" at bounding box center [539, 56] width 37 height 14
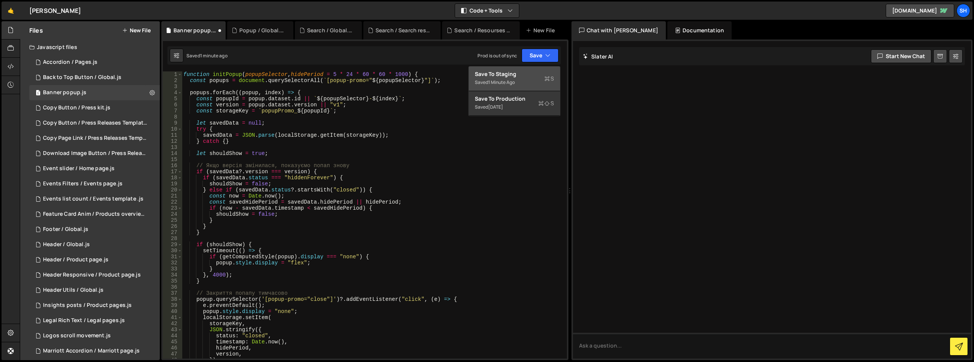
click at [517, 72] on div "Save to Staging S" at bounding box center [514, 74] width 79 height 8
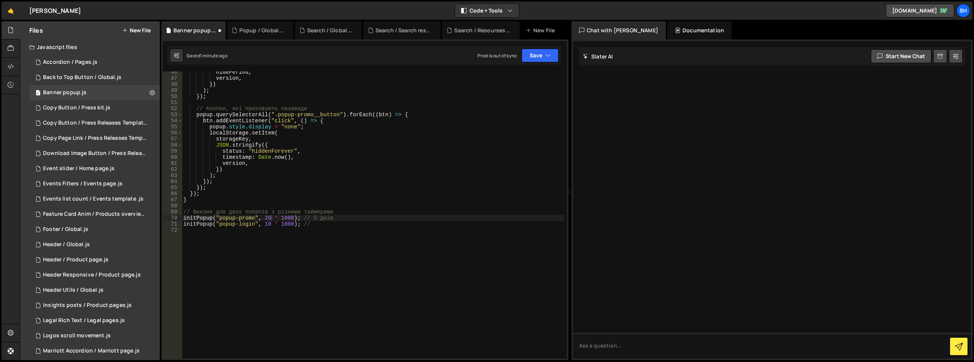
scroll to position [276, 0]
